Goal: Transaction & Acquisition: Purchase product/service

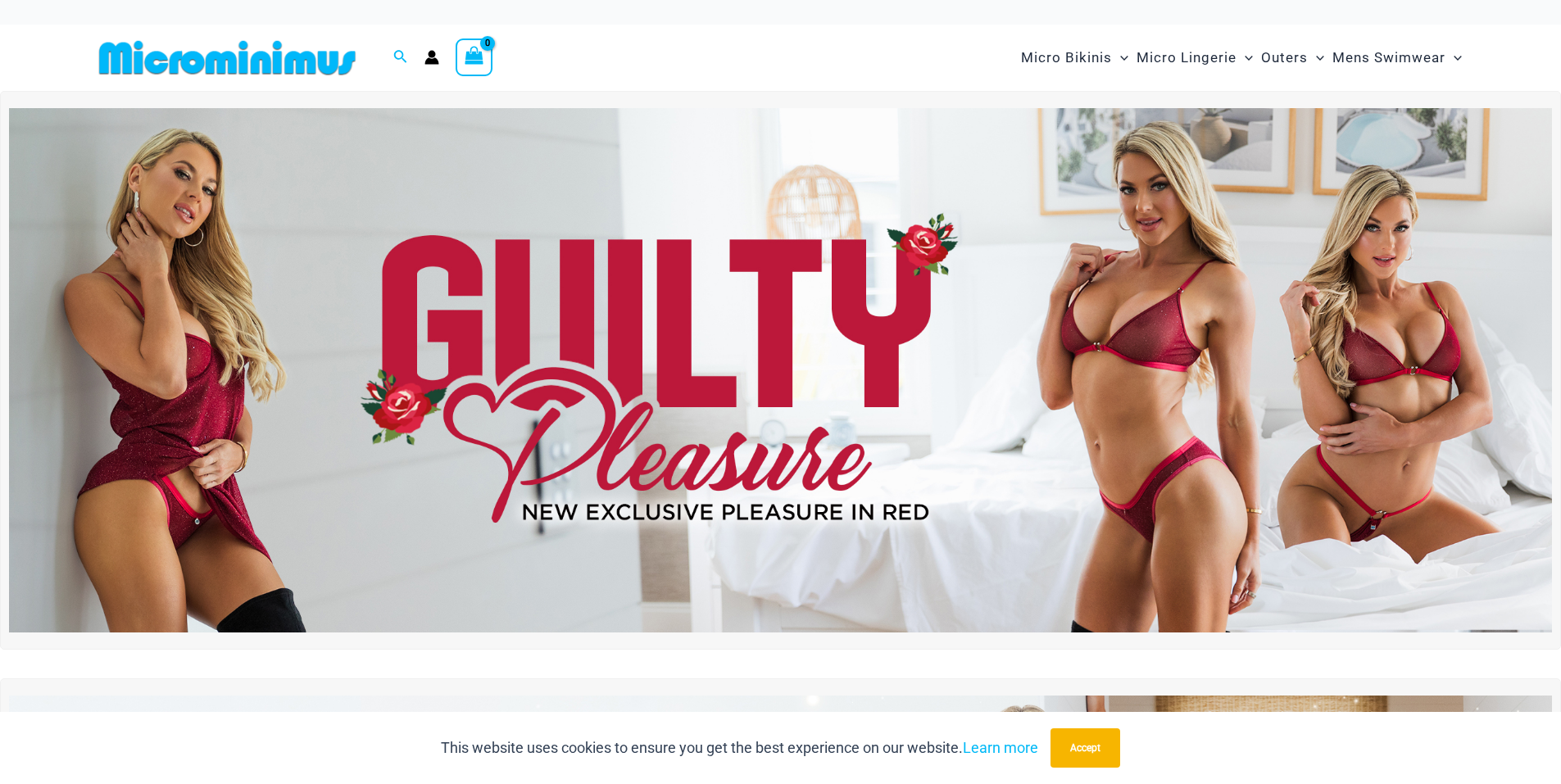
click at [590, 268] on img at bounding box center [780, 370] width 1542 height 524
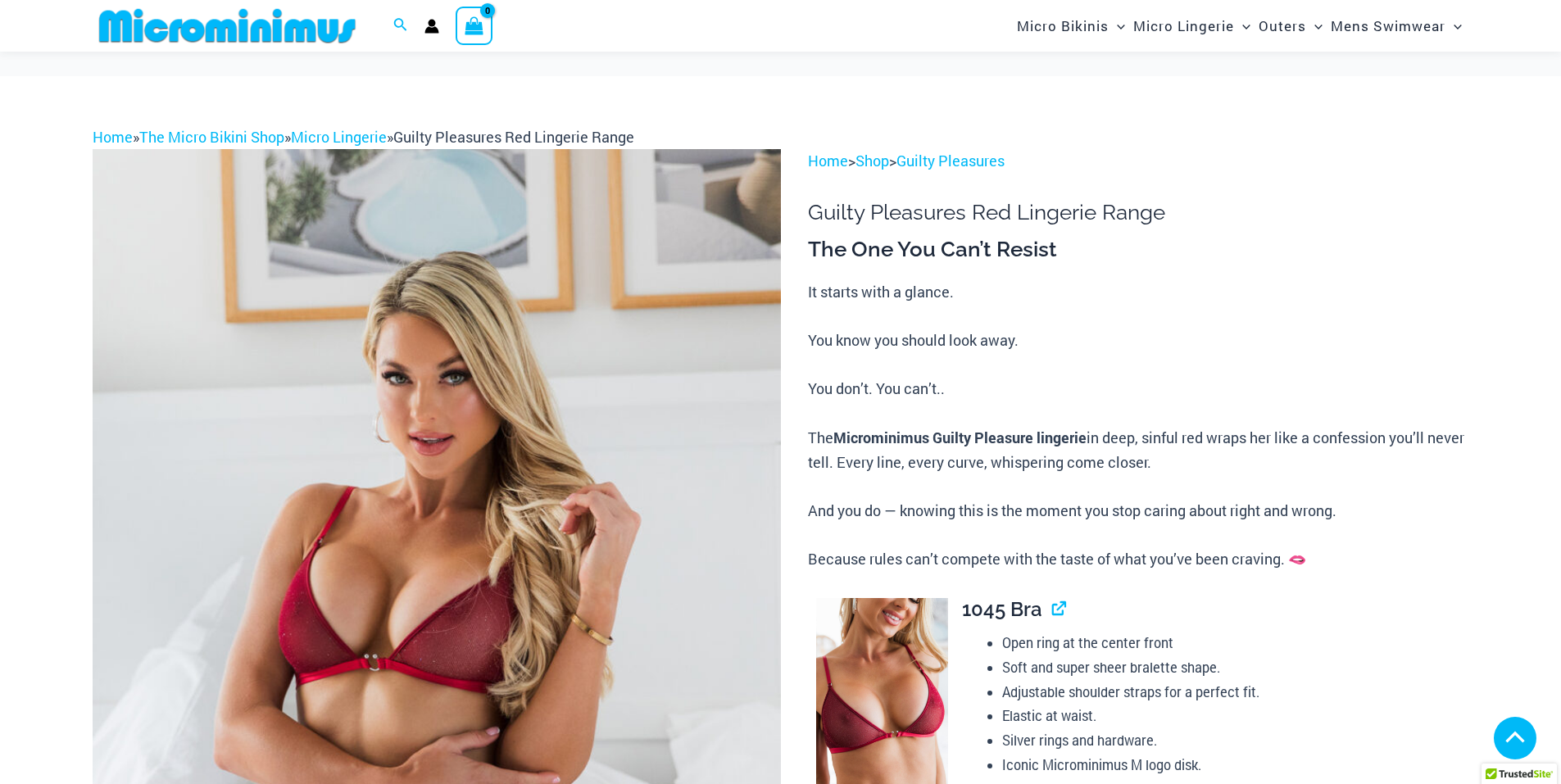
scroll to position [1311, 0]
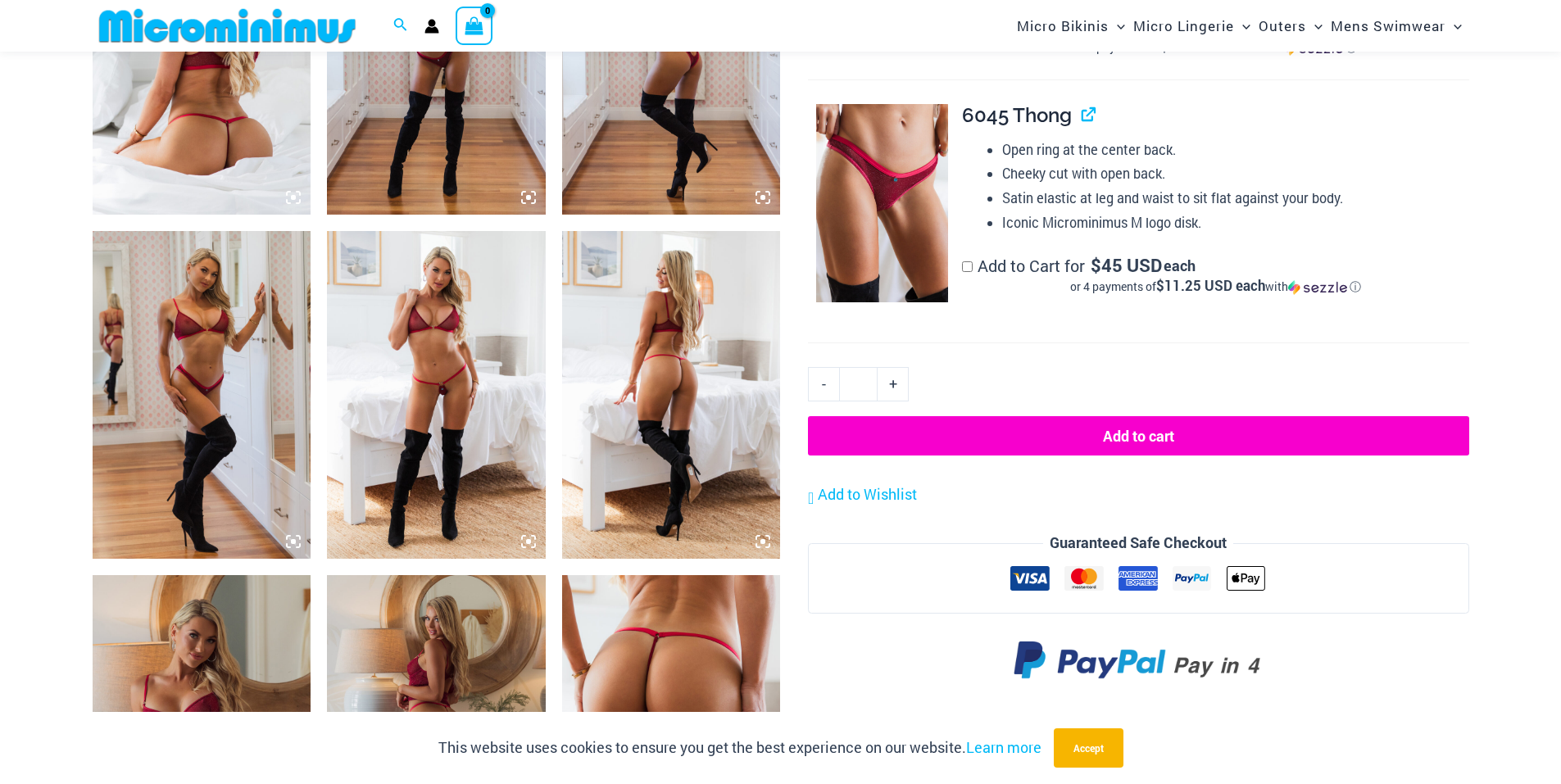
click at [525, 542] on icon at bounding box center [528, 541] width 14 height 14
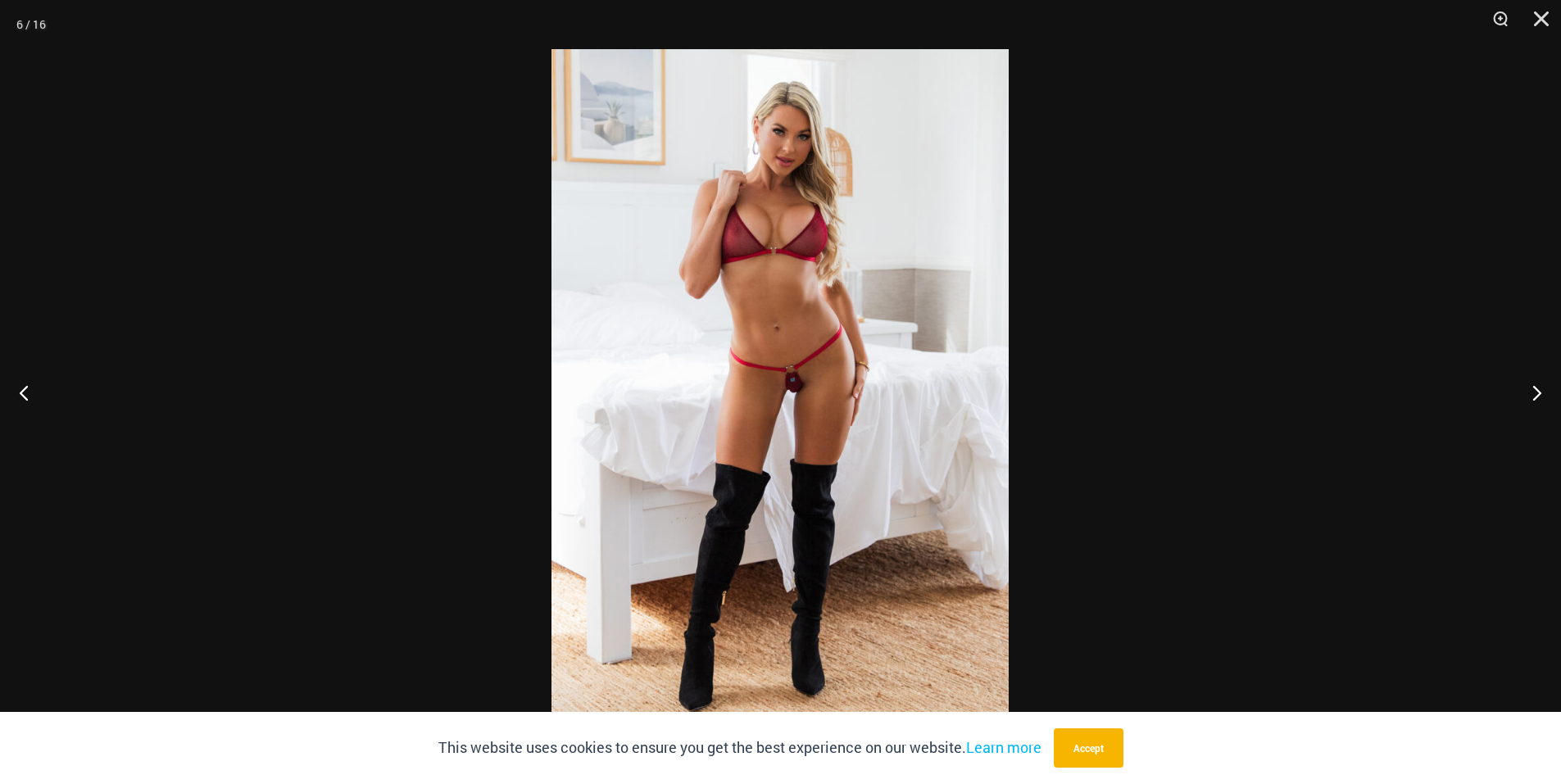
click at [765, 429] on img at bounding box center [780, 392] width 457 height 685
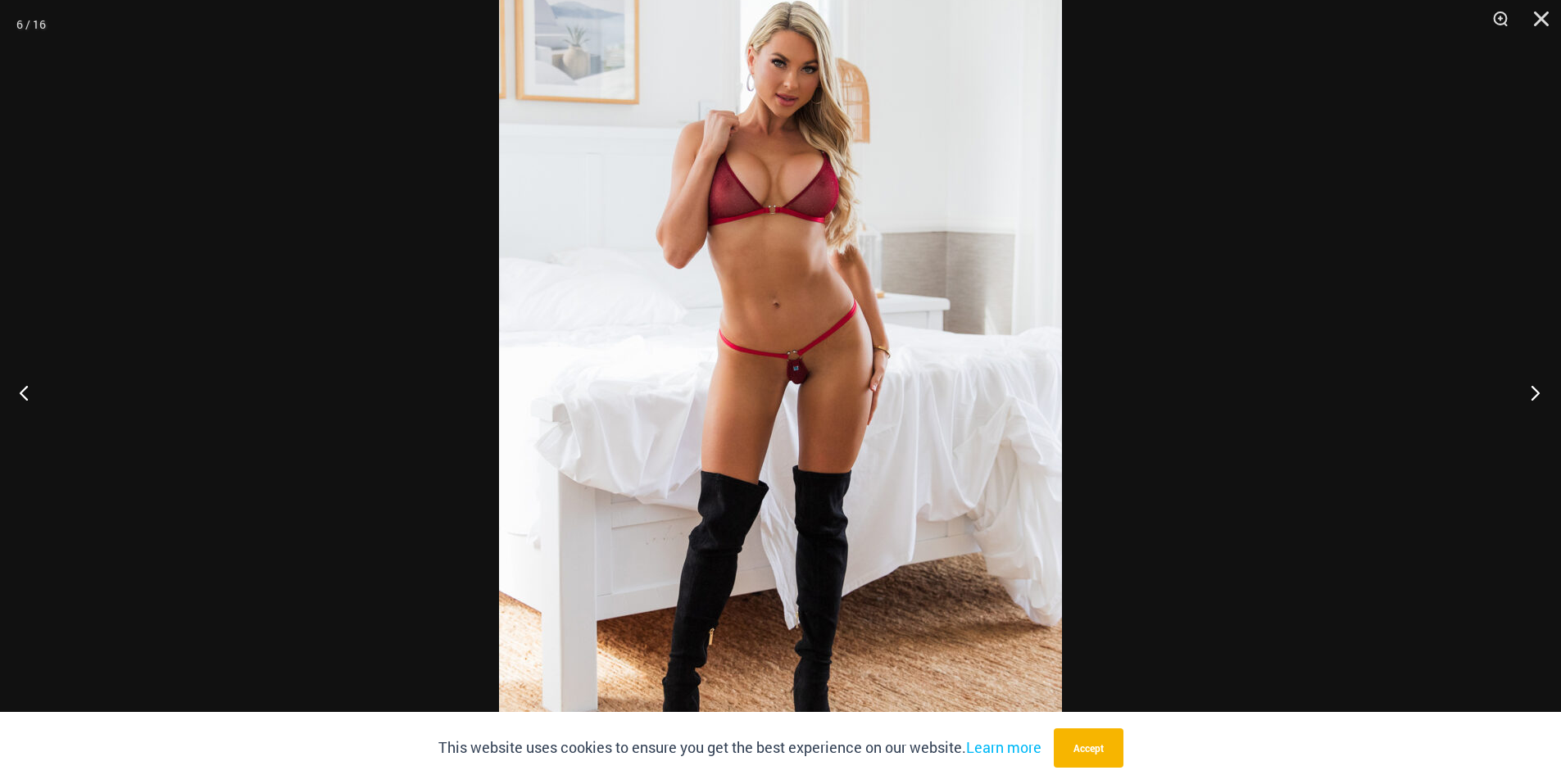
click at [1538, 377] on button "Next" at bounding box center [1530, 392] width 61 height 82
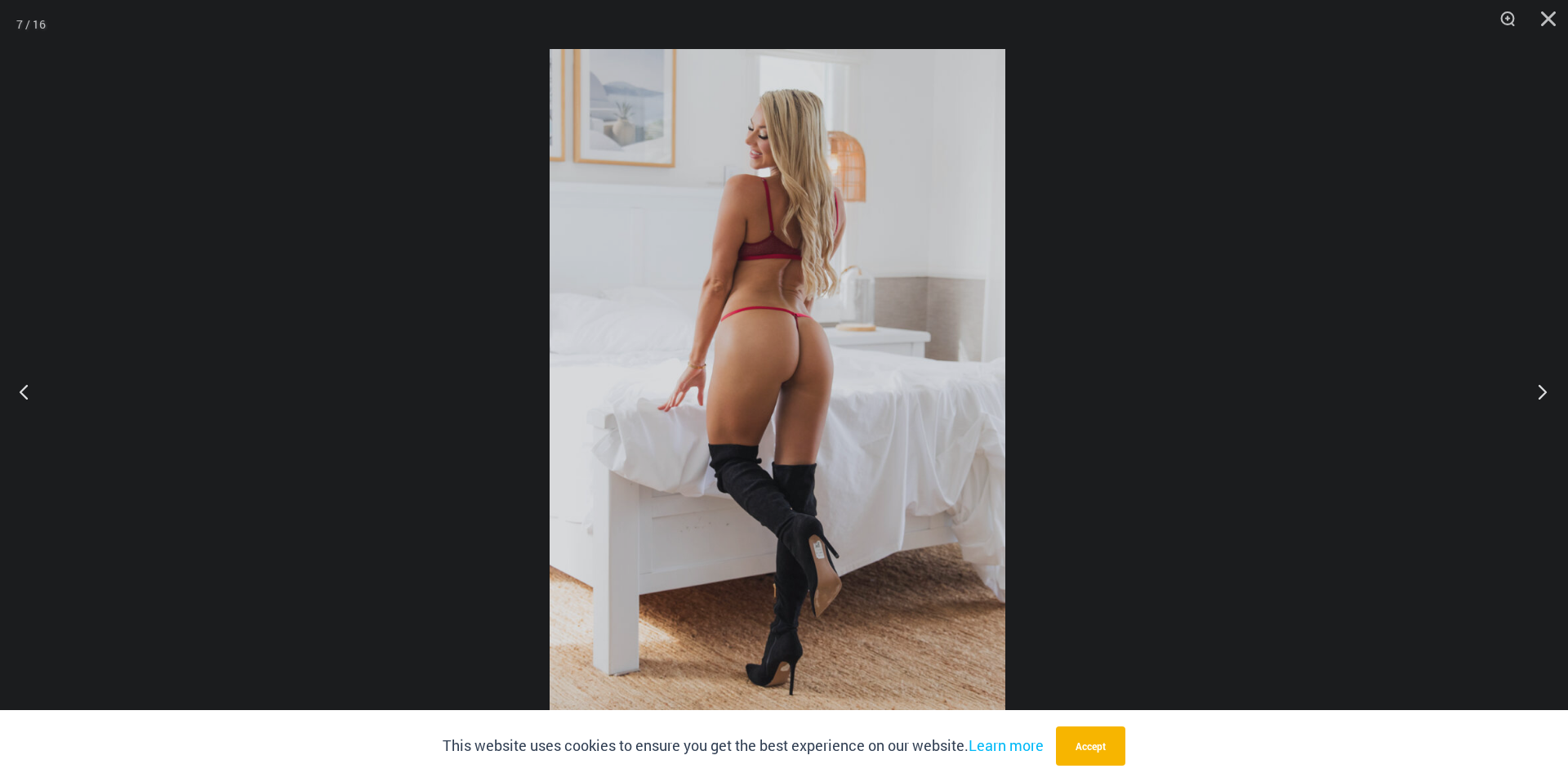
click at [1533, 375] on div "“The Hottest Styles You’ve Never Seen” Exclusive Looks. Private Drops. Only Our…" at bounding box center [784, 391] width 1568 height 782
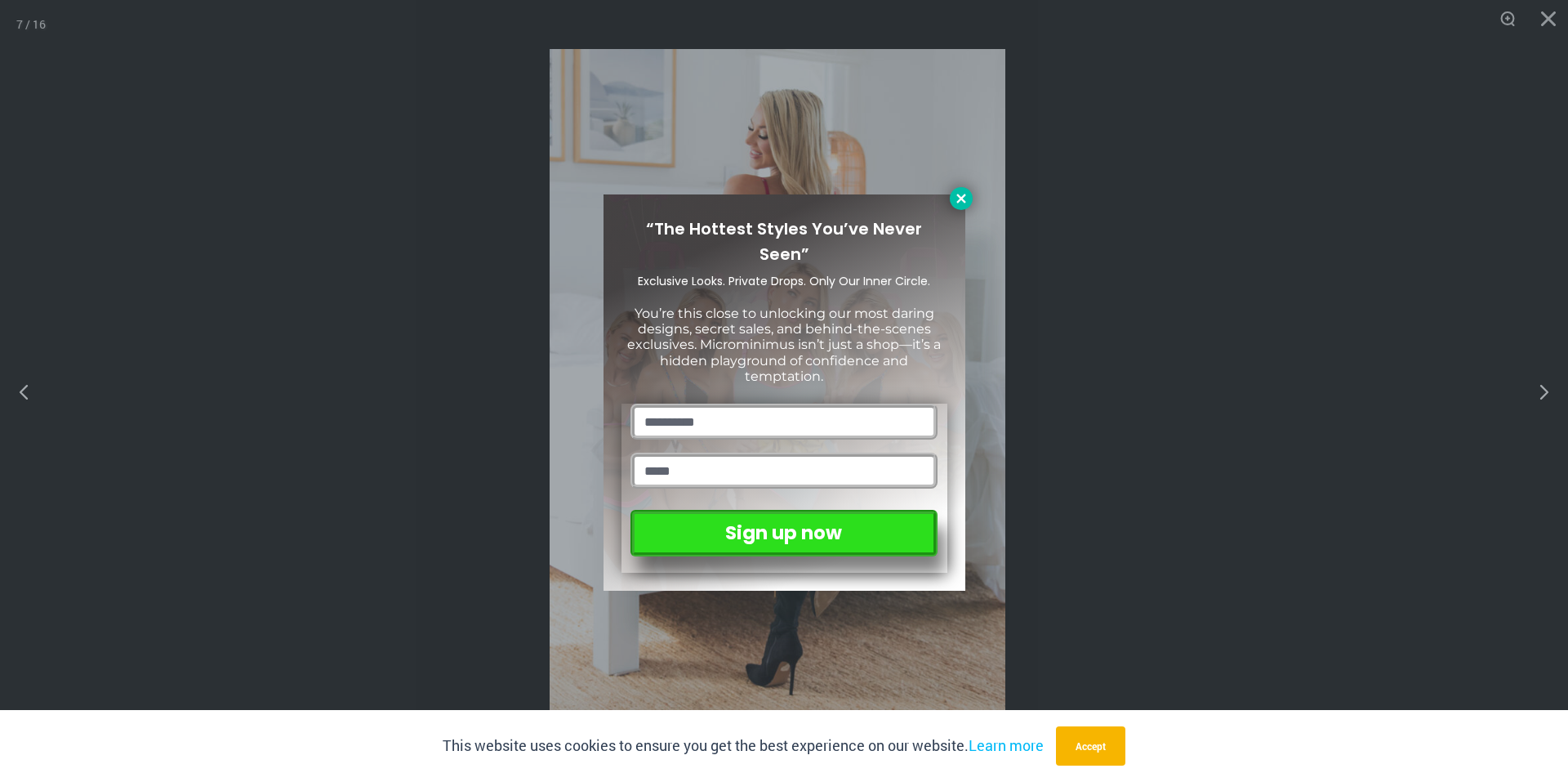
click at [970, 205] on button at bounding box center [961, 198] width 23 height 23
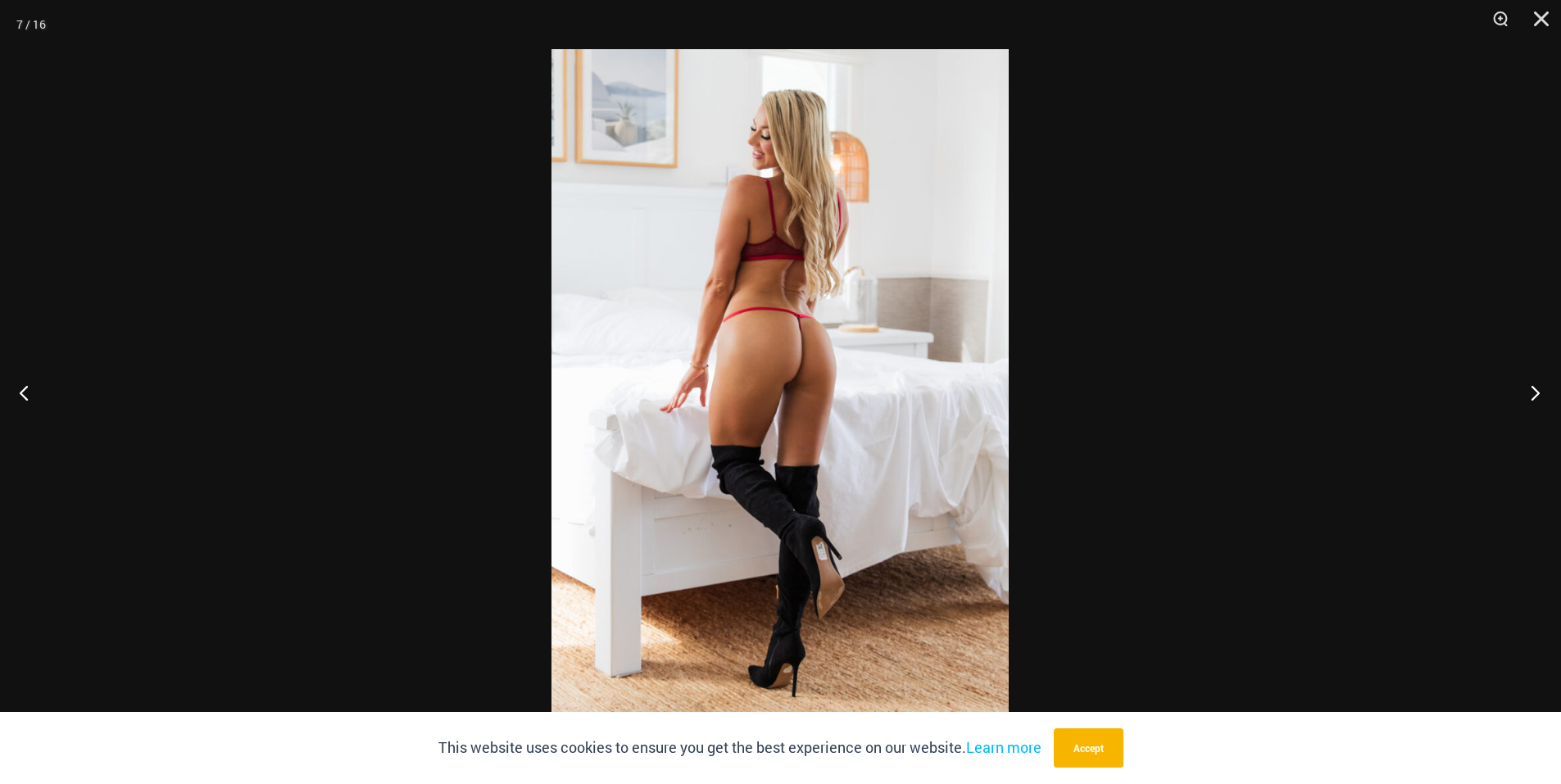
click at [1522, 393] on button "Next" at bounding box center [1530, 392] width 61 height 82
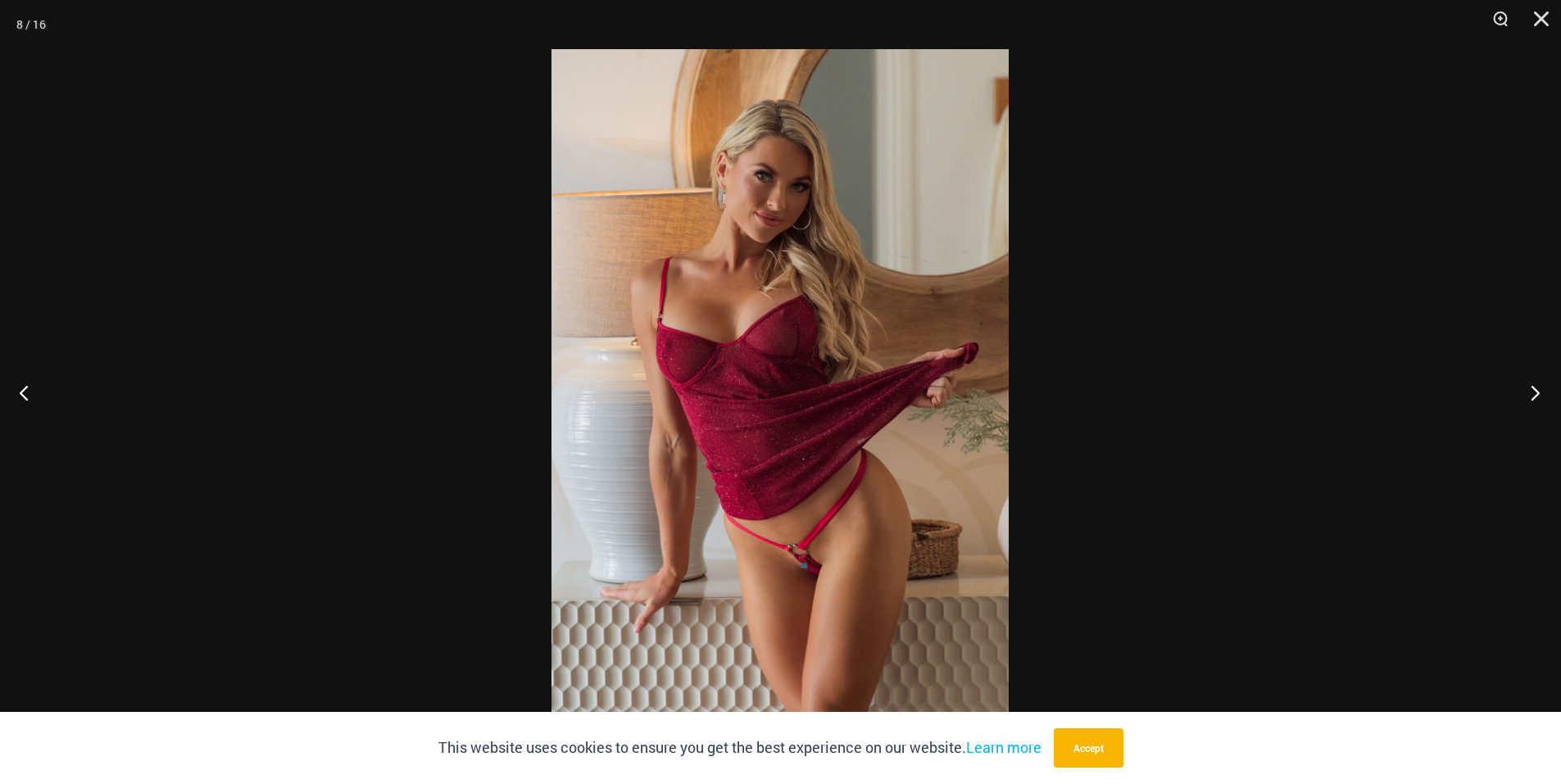
click at [1519, 393] on button "Next" at bounding box center [1530, 392] width 61 height 82
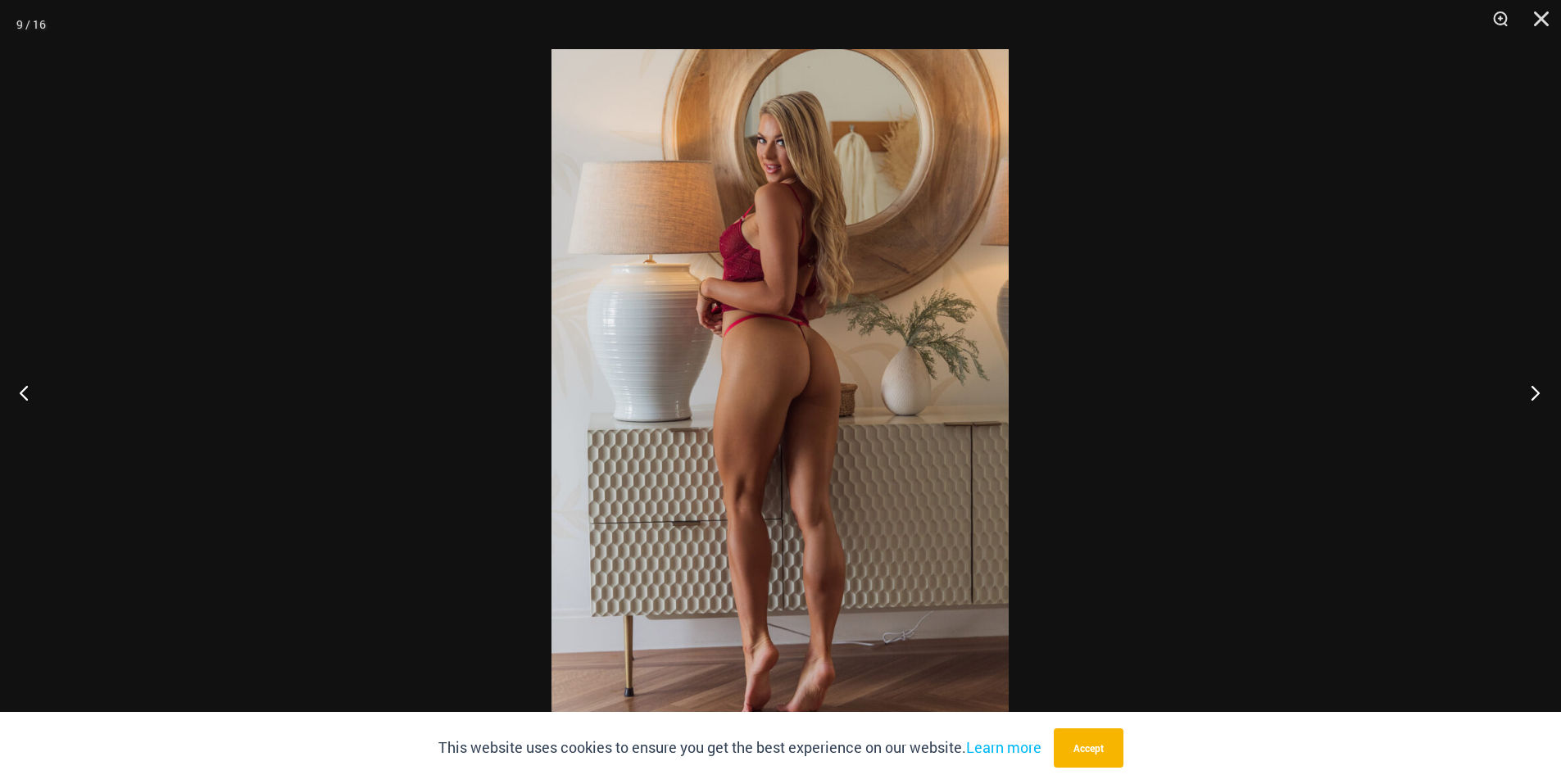
click at [1519, 393] on button "Next" at bounding box center [1530, 392] width 61 height 82
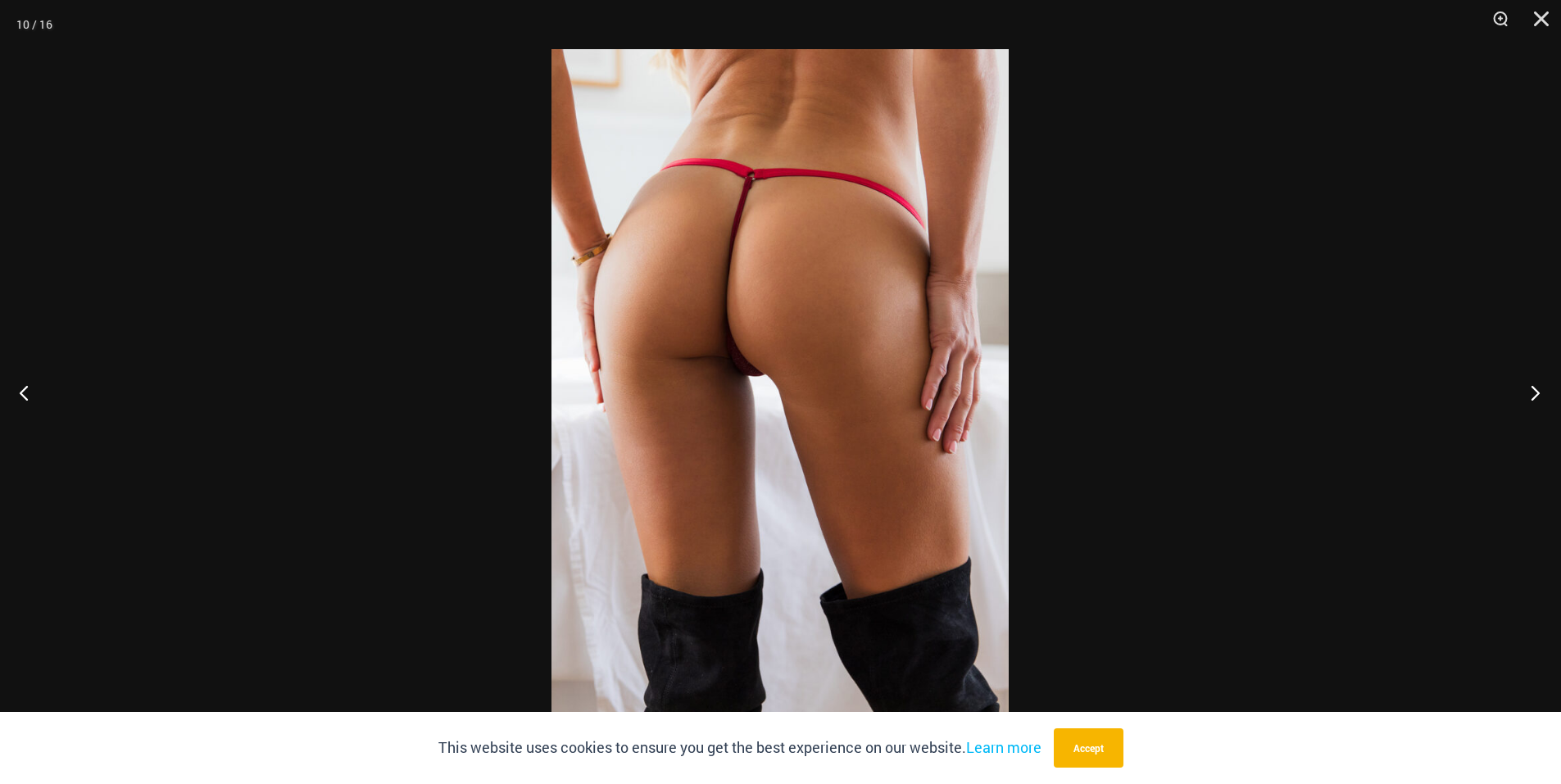
click at [1519, 393] on button "Next" at bounding box center [1530, 392] width 61 height 82
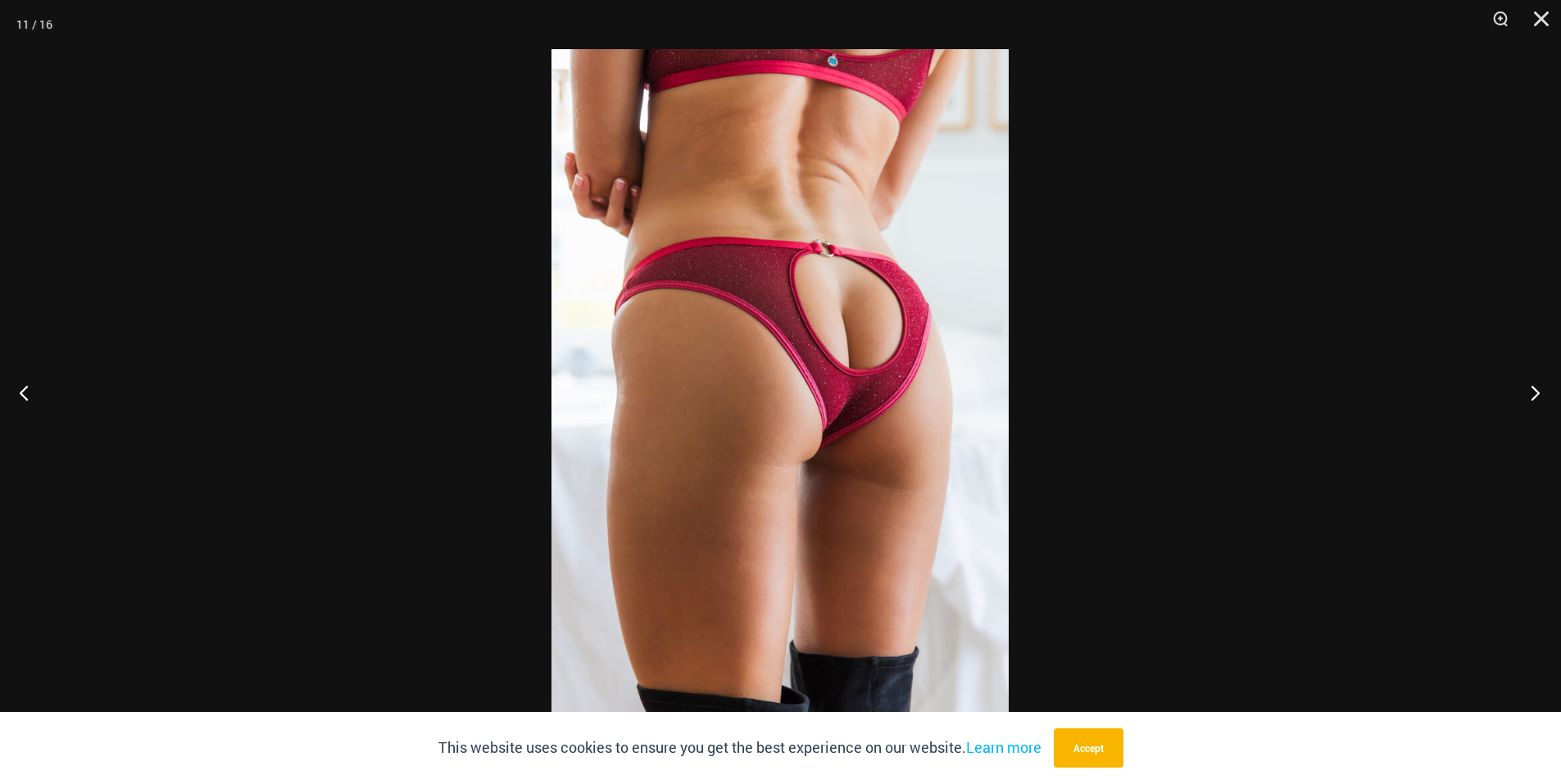
click at [1519, 393] on button "Next" at bounding box center [1530, 392] width 61 height 82
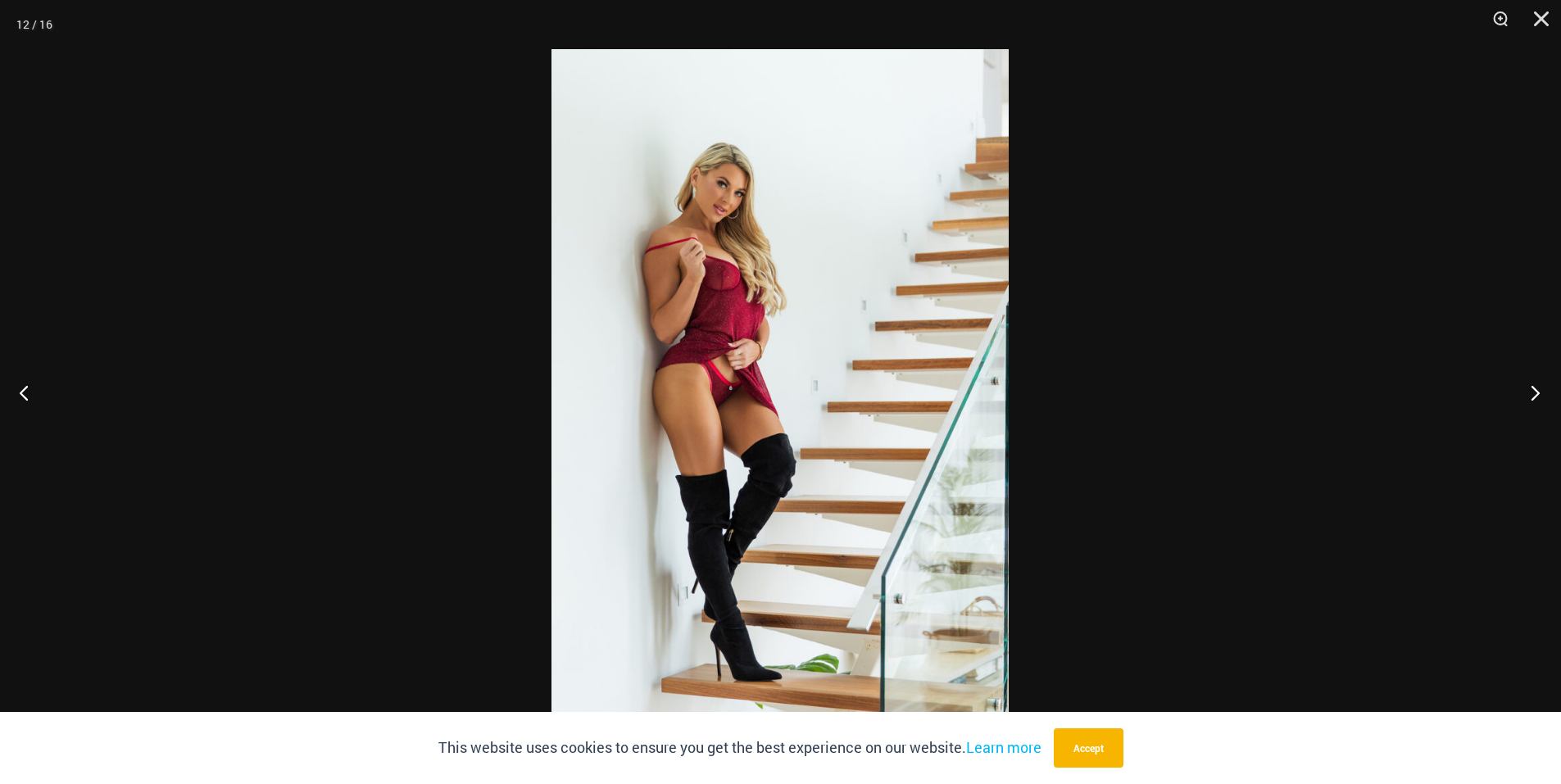
click at [1519, 393] on button "Next" at bounding box center [1530, 392] width 61 height 82
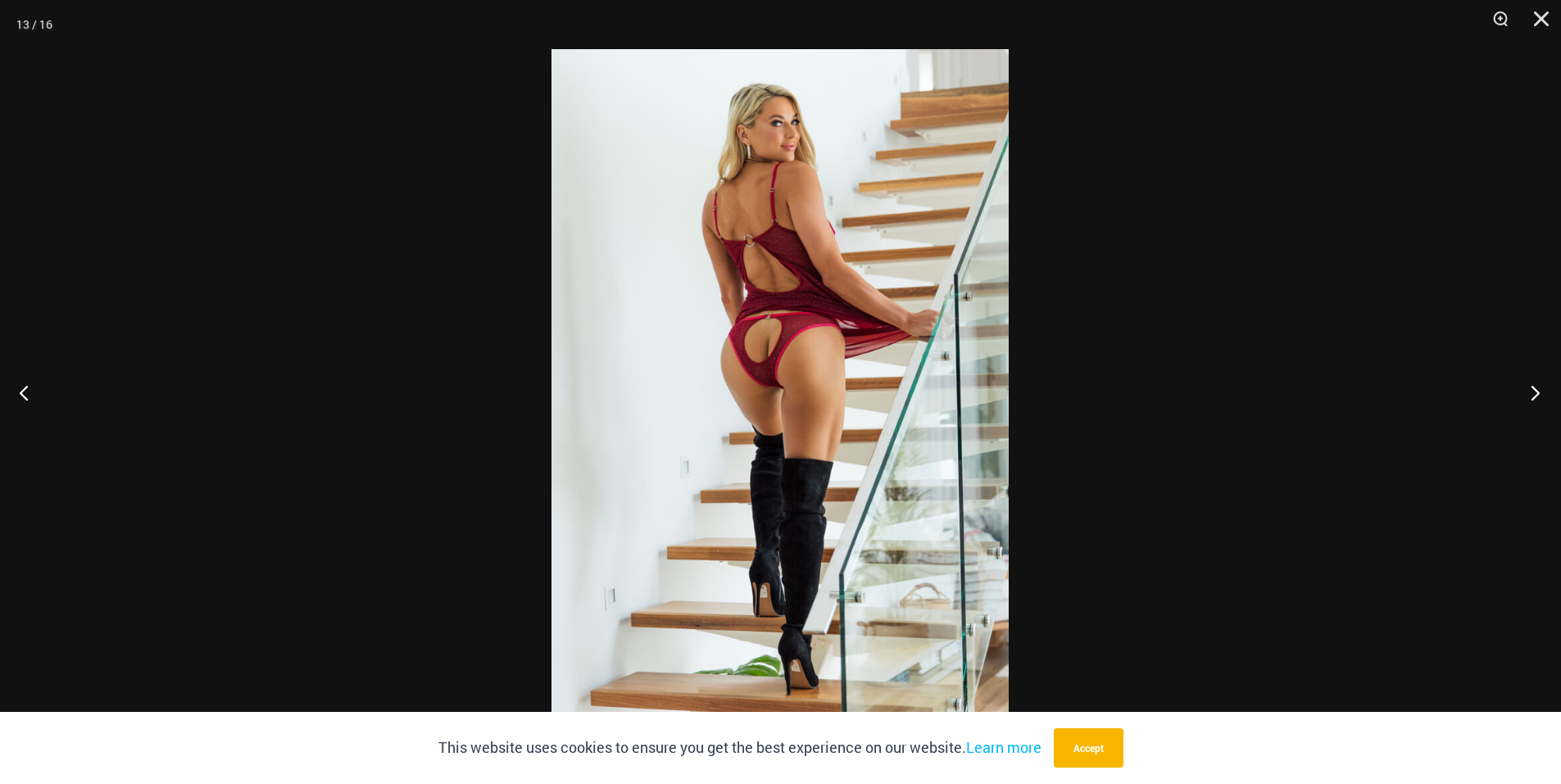
click at [1519, 393] on button "Next" at bounding box center [1530, 392] width 61 height 82
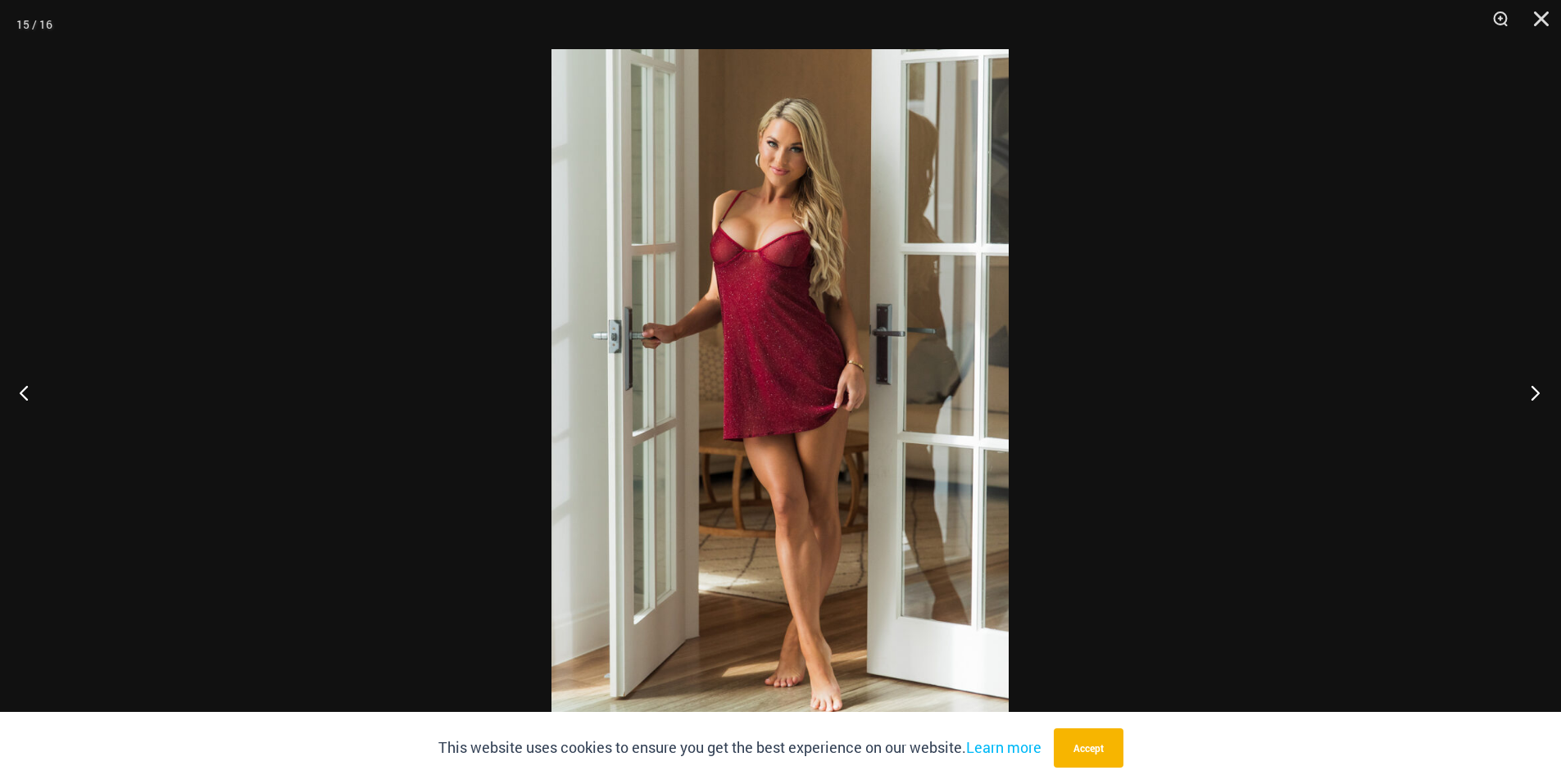
click at [1519, 393] on button "Next" at bounding box center [1530, 392] width 61 height 82
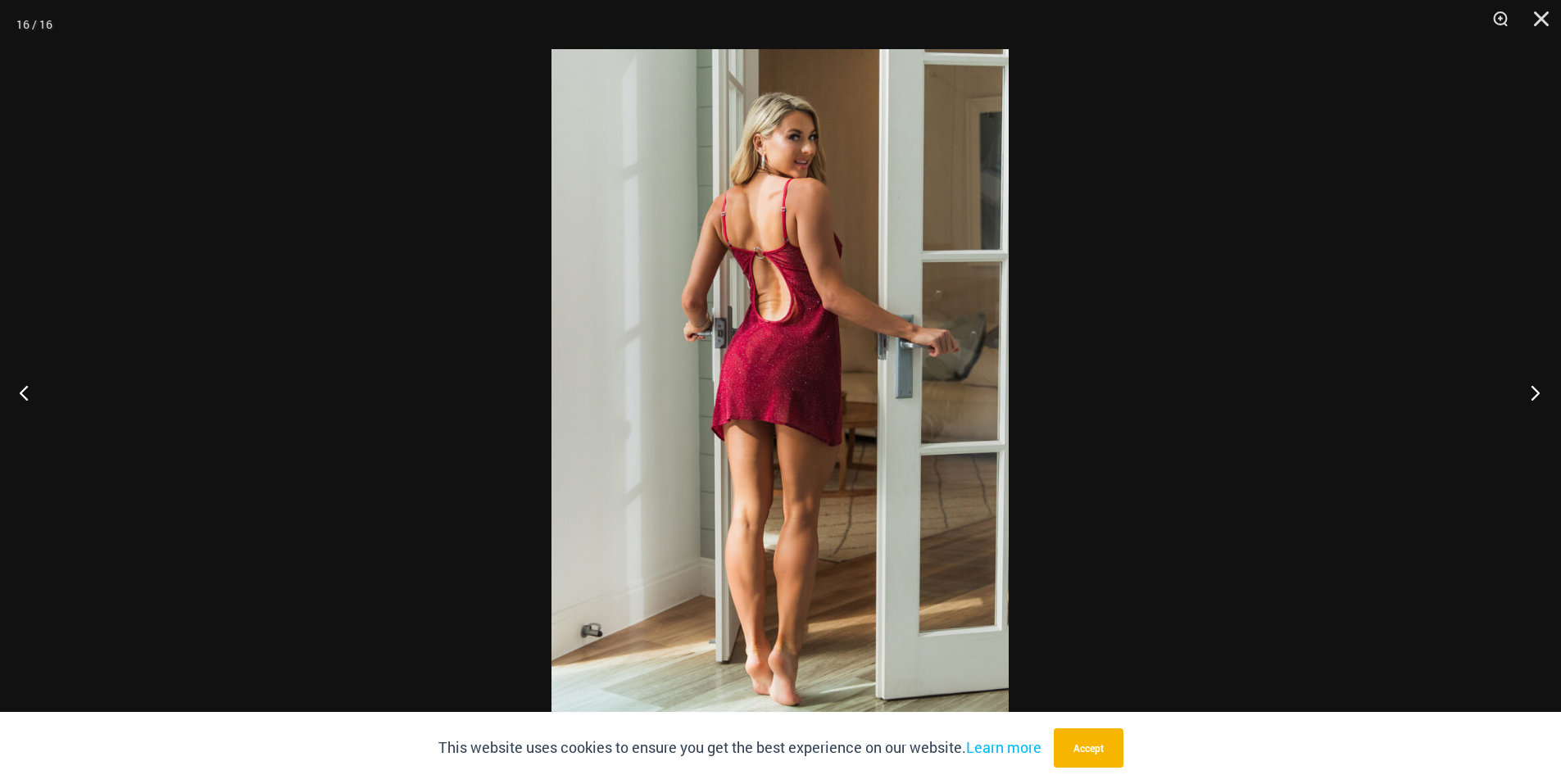
click at [1519, 393] on button "Next" at bounding box center [1530, 392] width 61 height 82
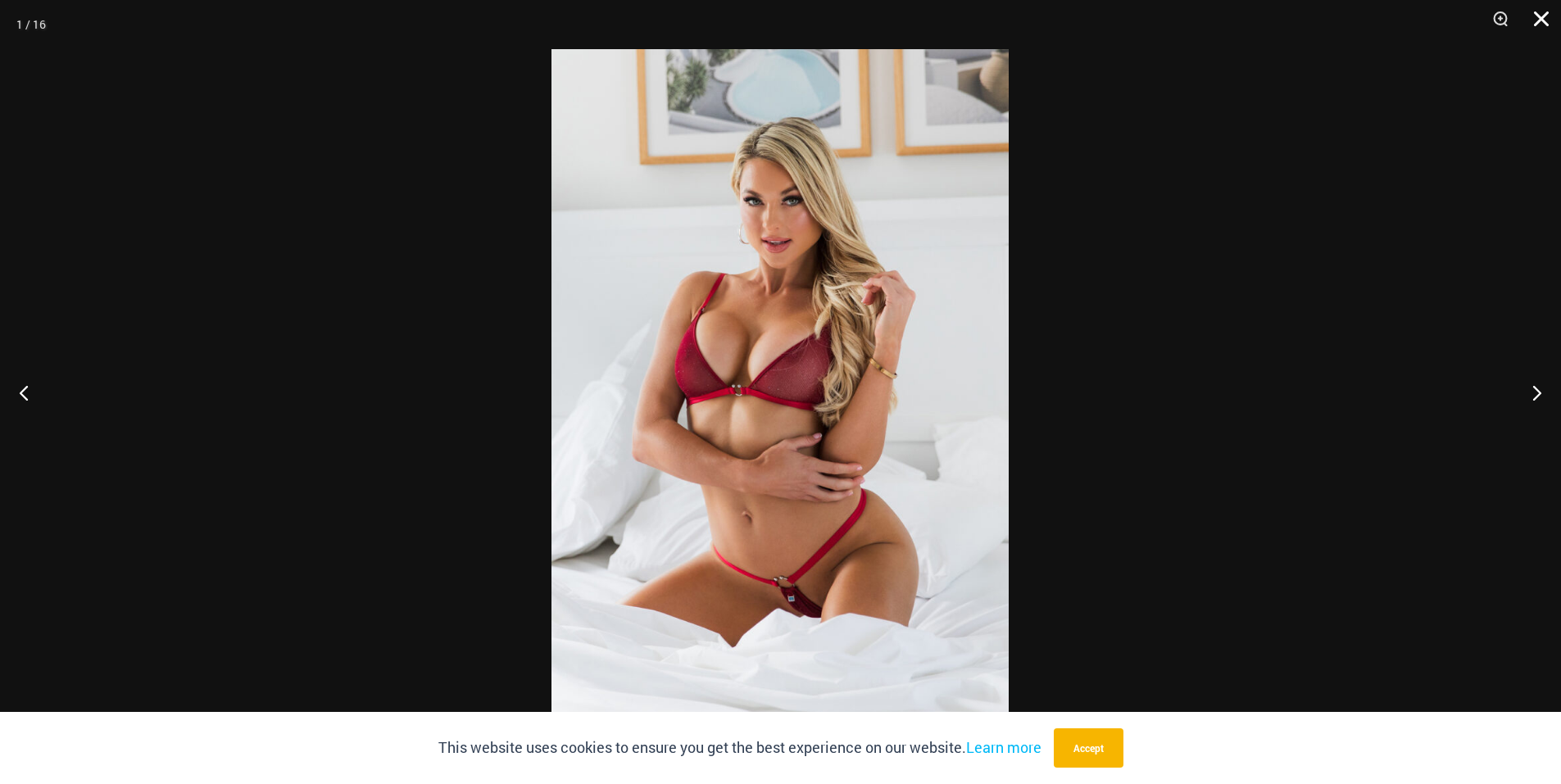
click at [1550, 18] on button "Close" at bounding box center [1535, 25] width 41 height 49
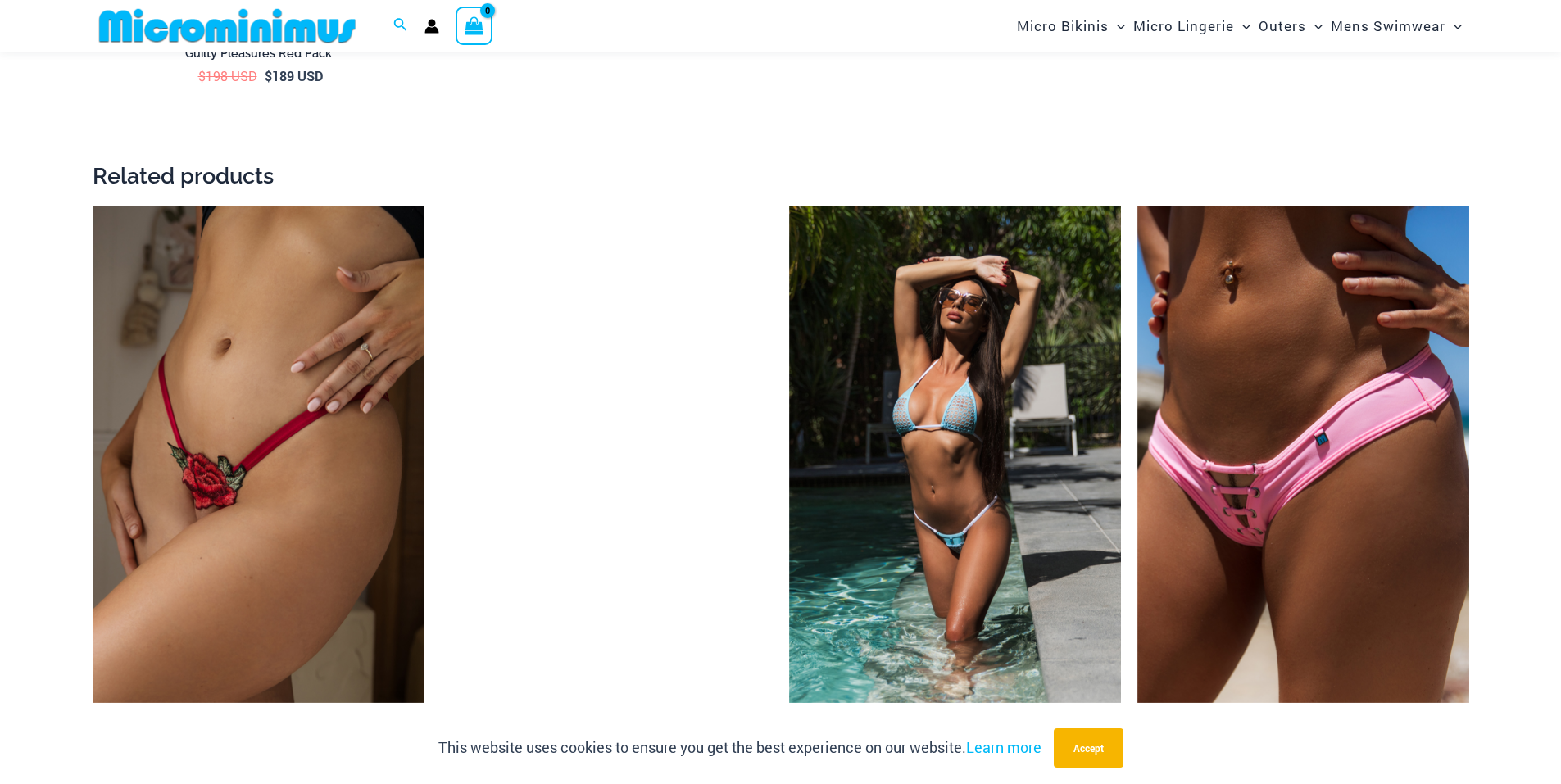
scroll to position [3439, 0]
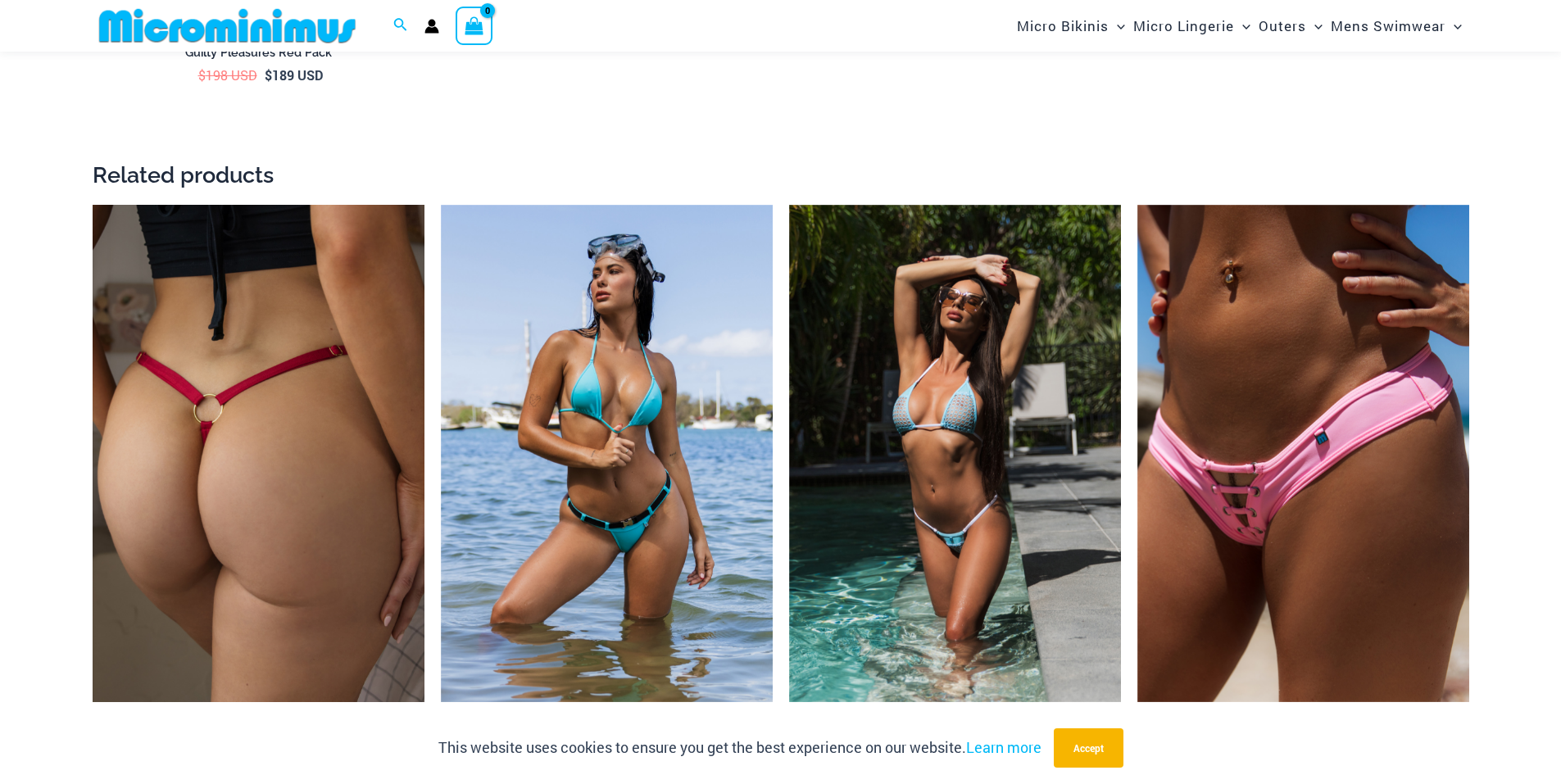
click at [396, 364] on img at bounding box center [258, 453] width 332 height 498
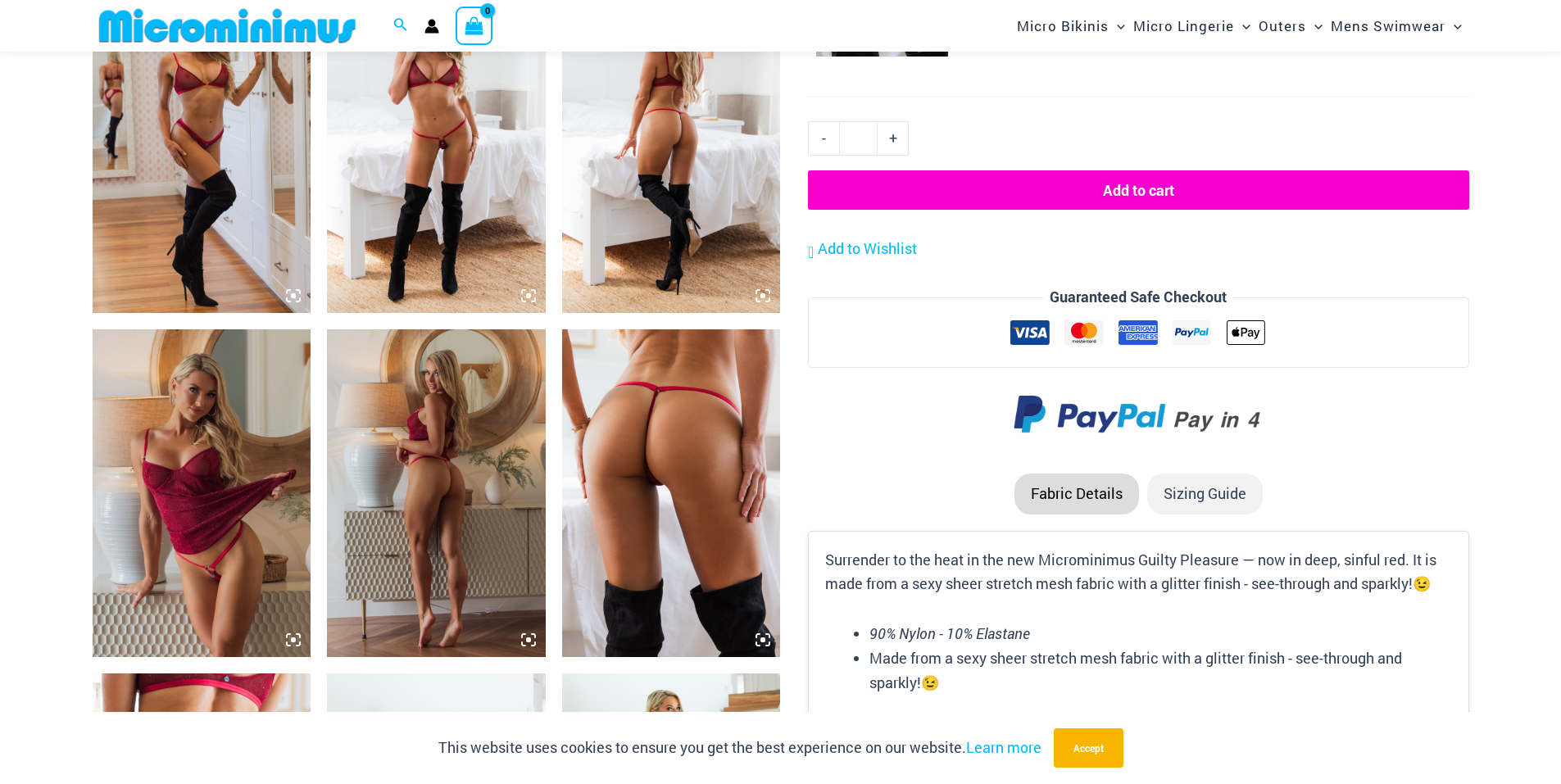
scroll to position [983, 0]
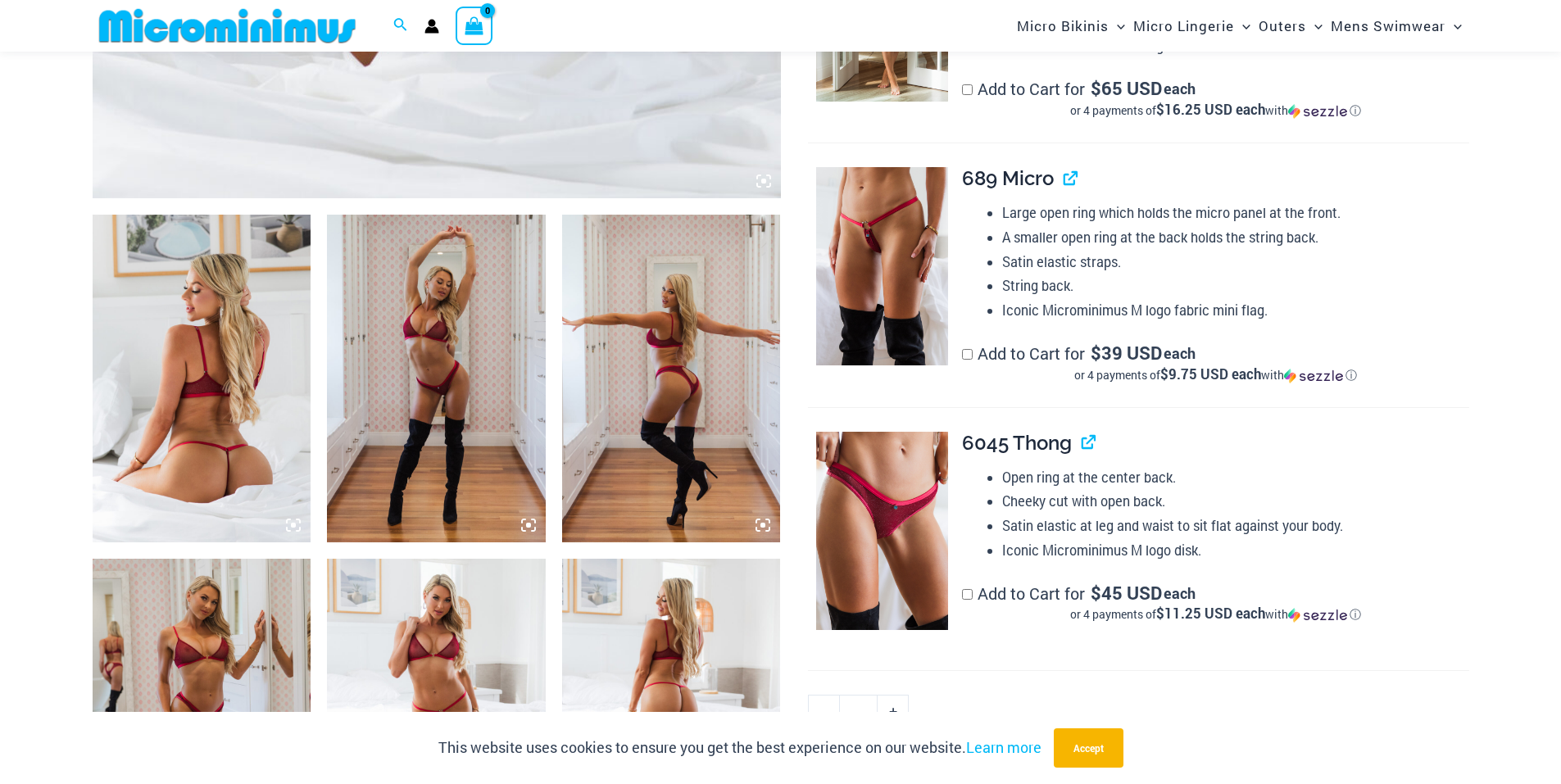
click at [1097, 442] on h4 "6045 Thong" at bounding box center [1215, 443] width 506 height 24
click at [1081, 441] on link "View product" at bounding box center [1081, 442] width 0 height 24
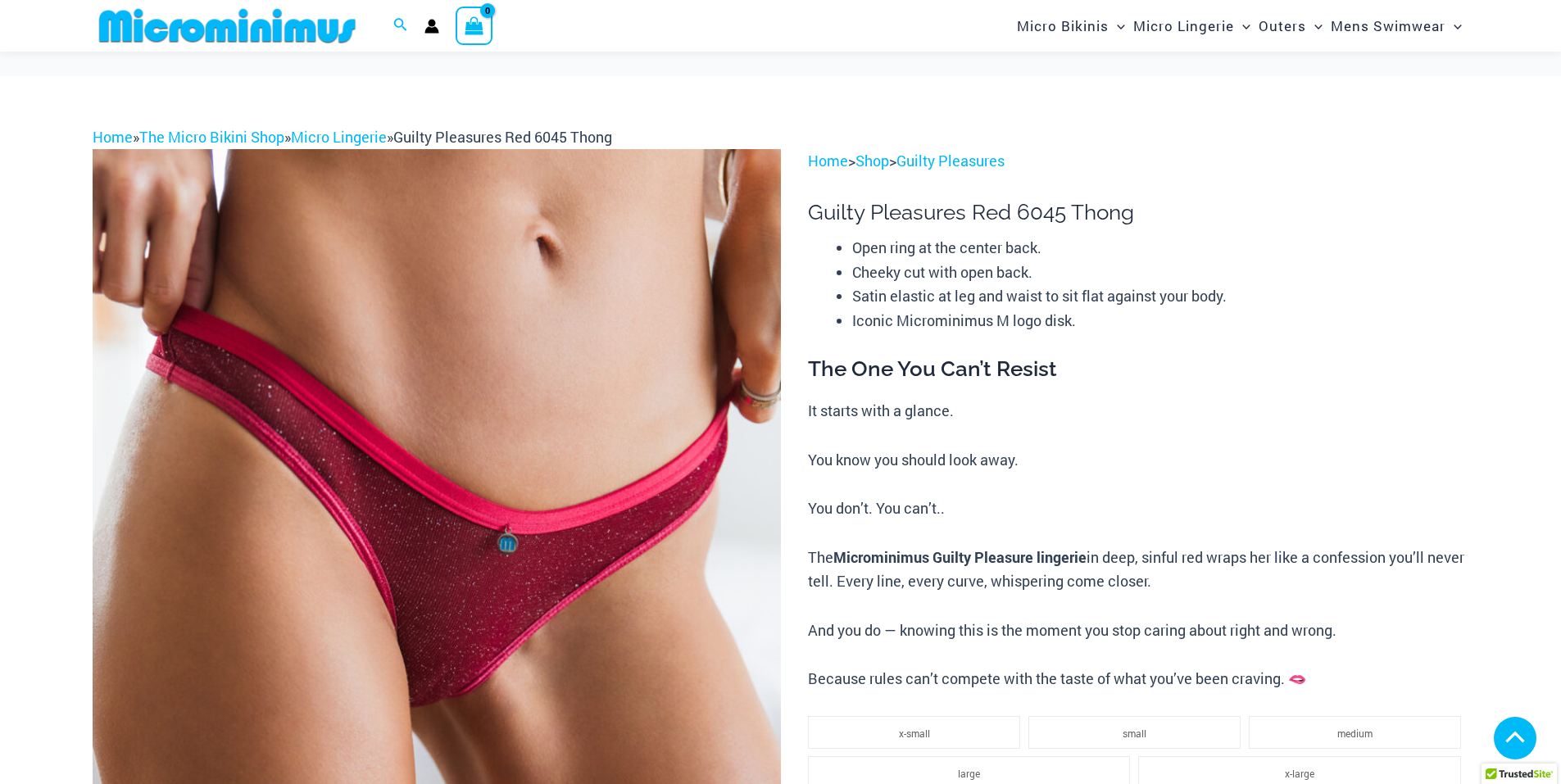
scroll to position [1472, 0]
